Goal: Task Accomplishment & Management: Manage account settings

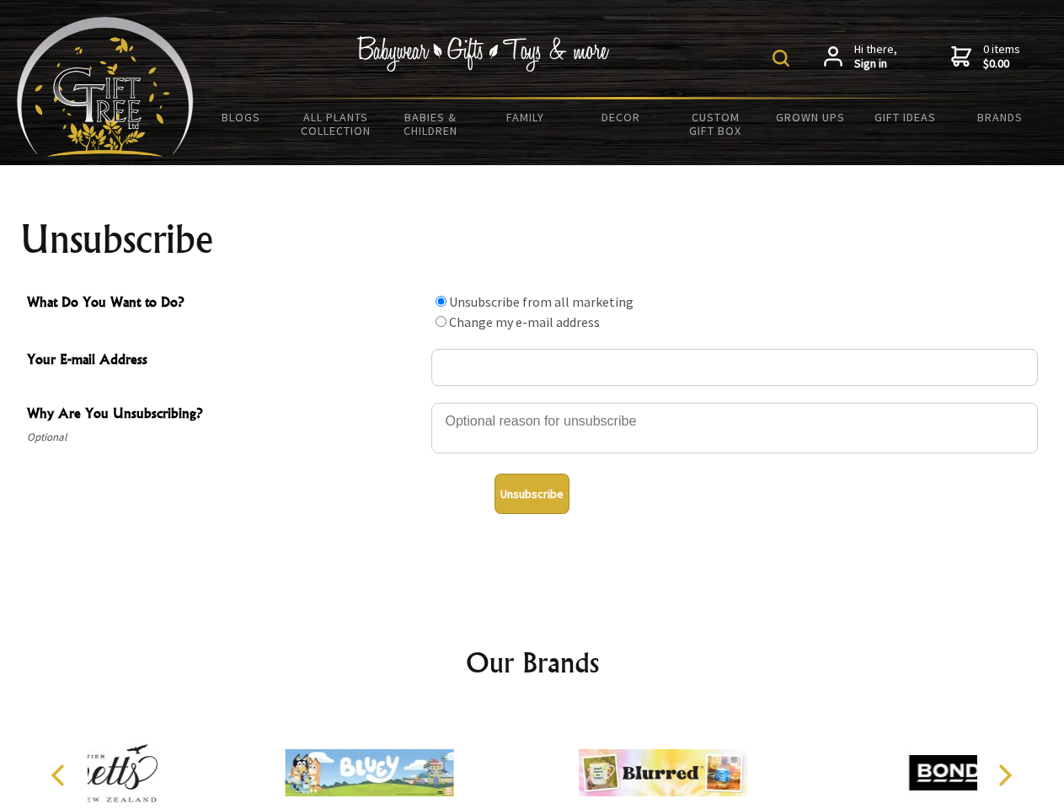
click at [784, 58] on img at bounding box center [781, 58] width 17 height 17
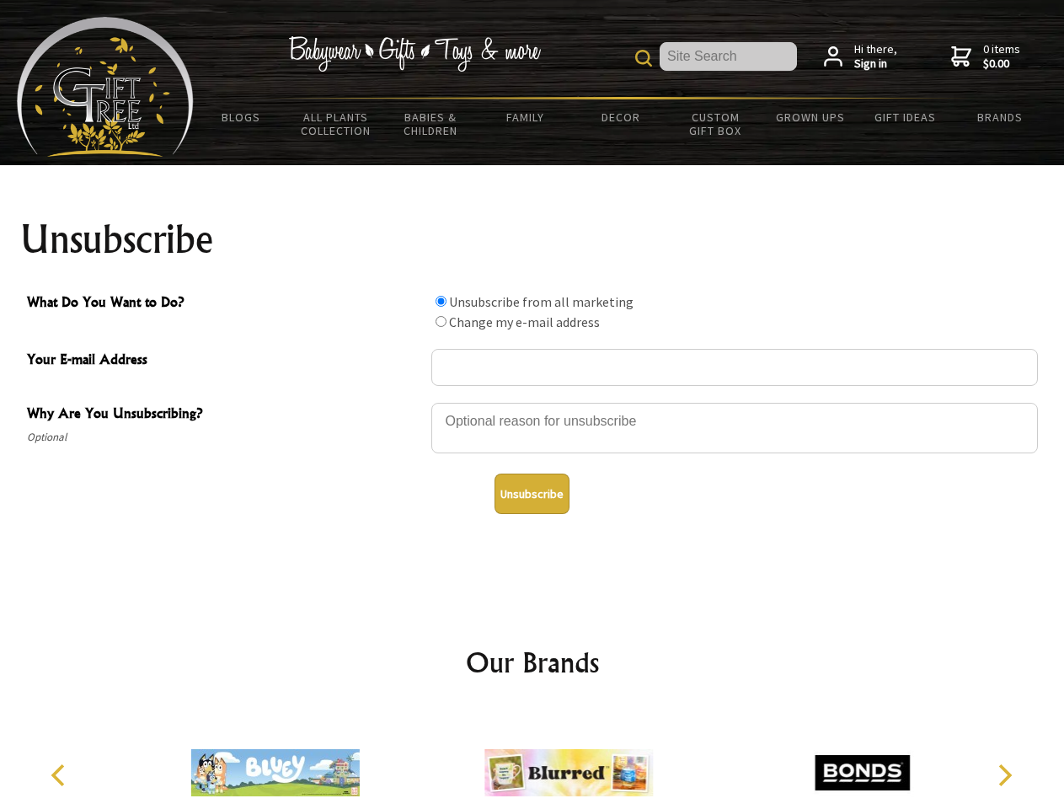
click at [533, 402] on div at bounding box center [734, 430] width 607 height 59
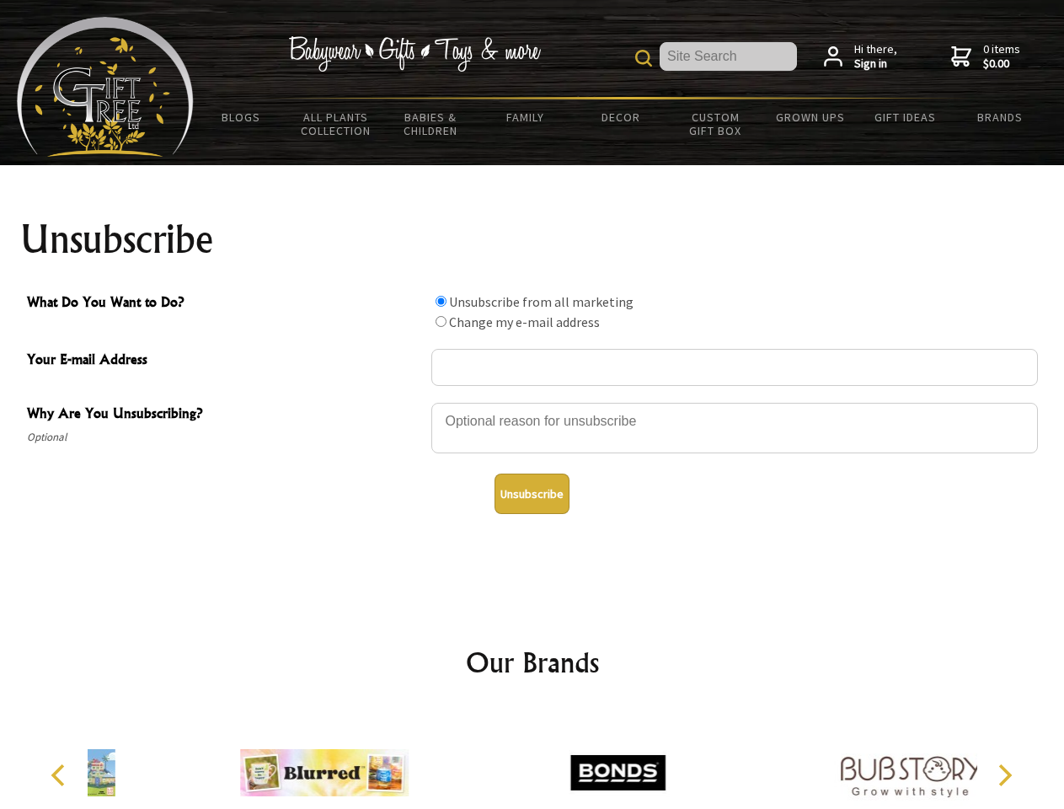
click at [441, 301] on input "What Do You Want to Do?" at bounding box center [441, 301] width 11 height 11
click at [441, 321] on input "What Do You Want to Do?" at bounding box center [441, 321] width 11 height 11
radio input "true"
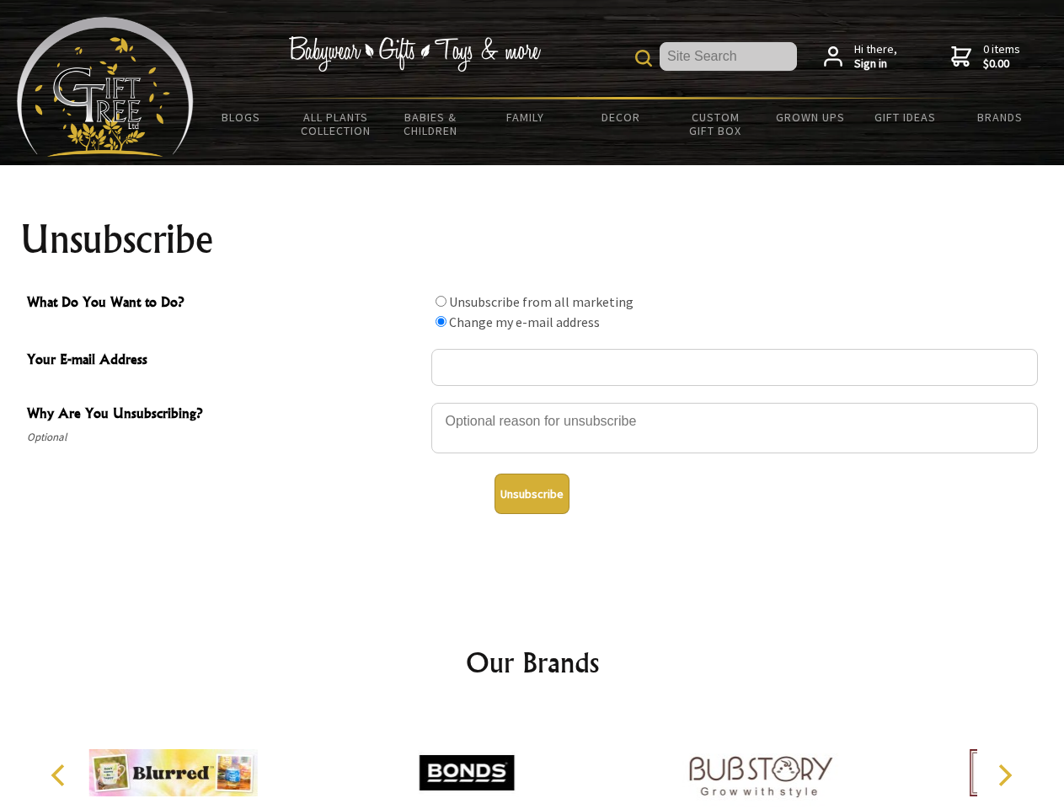
click at [532, 494] on button "Unsubscribe" at bounding box center [532, 494] width 75 height 40
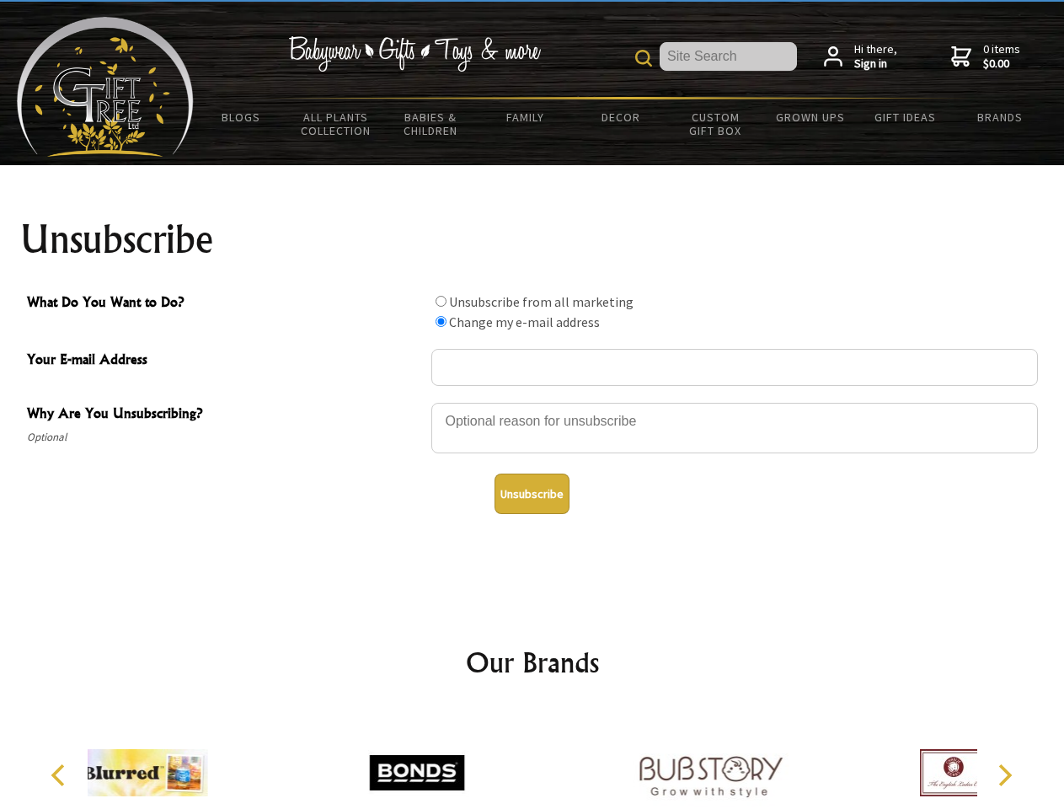
click at [533, 759] on div at bounding box center [417, 775] width 293 height 131
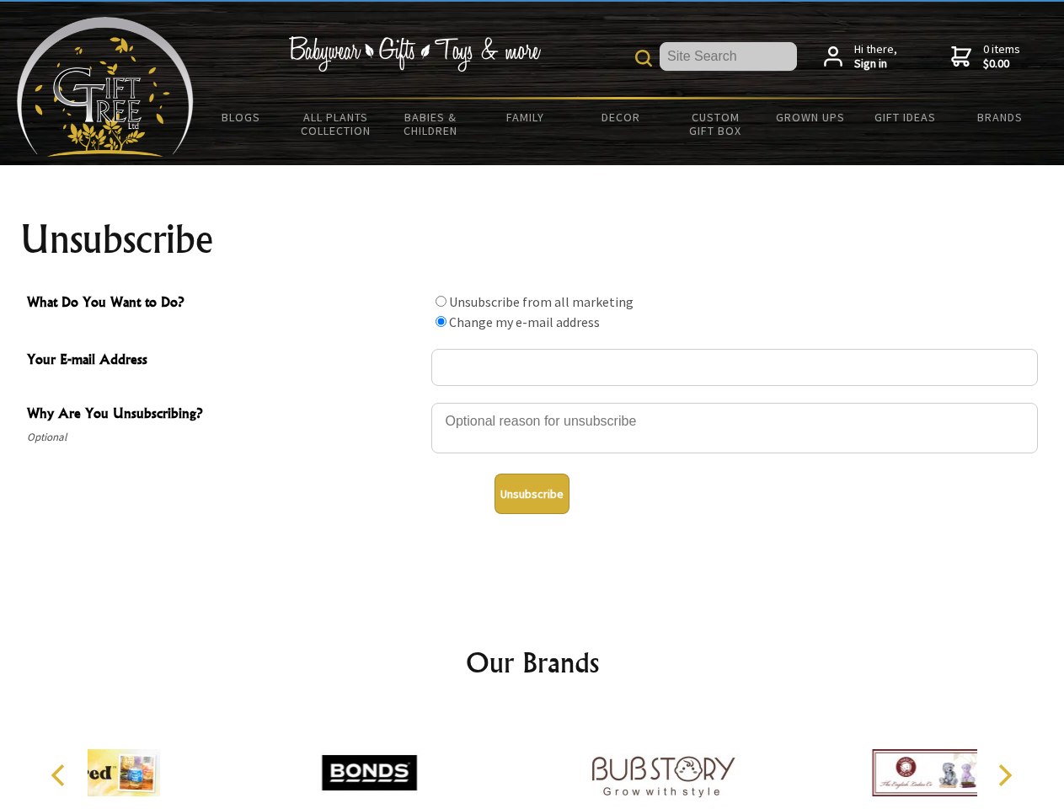
click at [61, 775] on icon "Previous" at bounding box center [60, 775] width 22 height 22
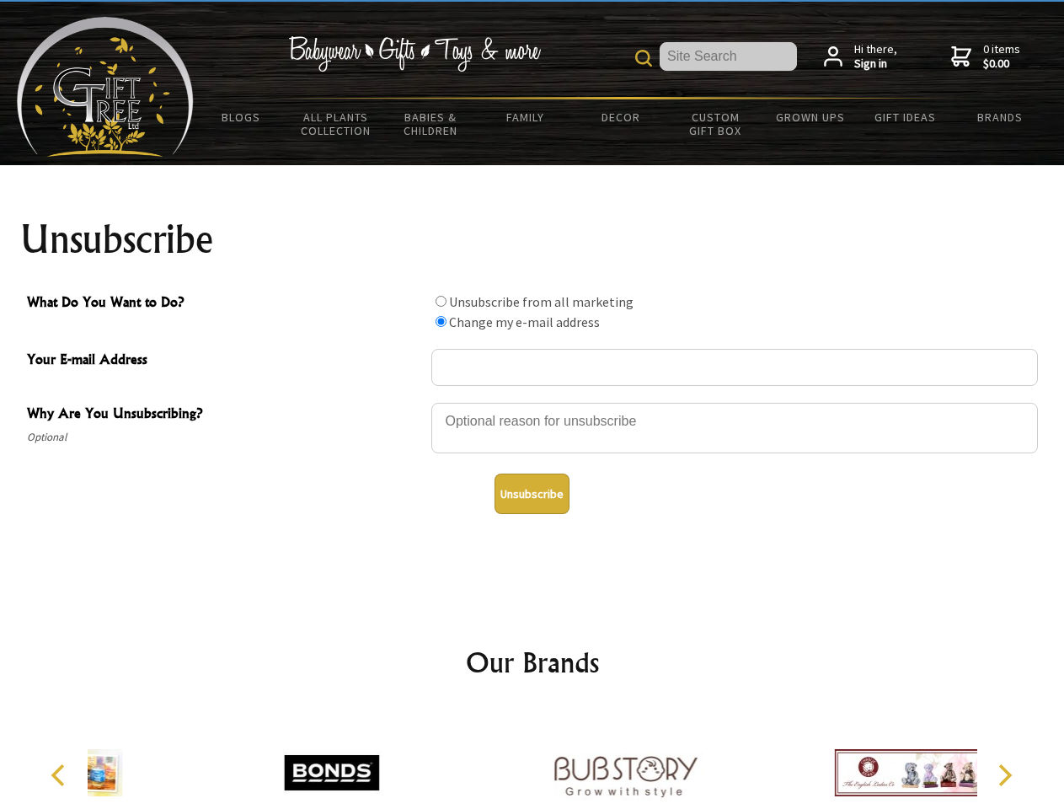
click at [1005, 775] on icon "Next" at bounding box center [1004, 775] width 22 height 22
